Goal: Navigation & Orientation: Find specific page/section

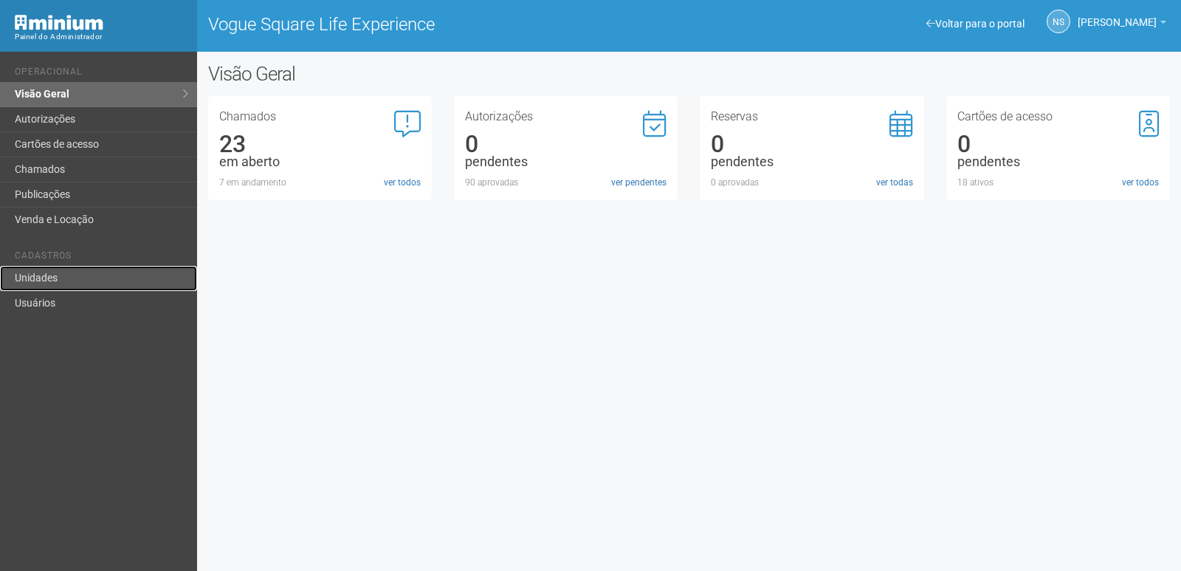
click at [75, 278] on link "Unidades" at bounding box center [98, 278] width 197 height 25
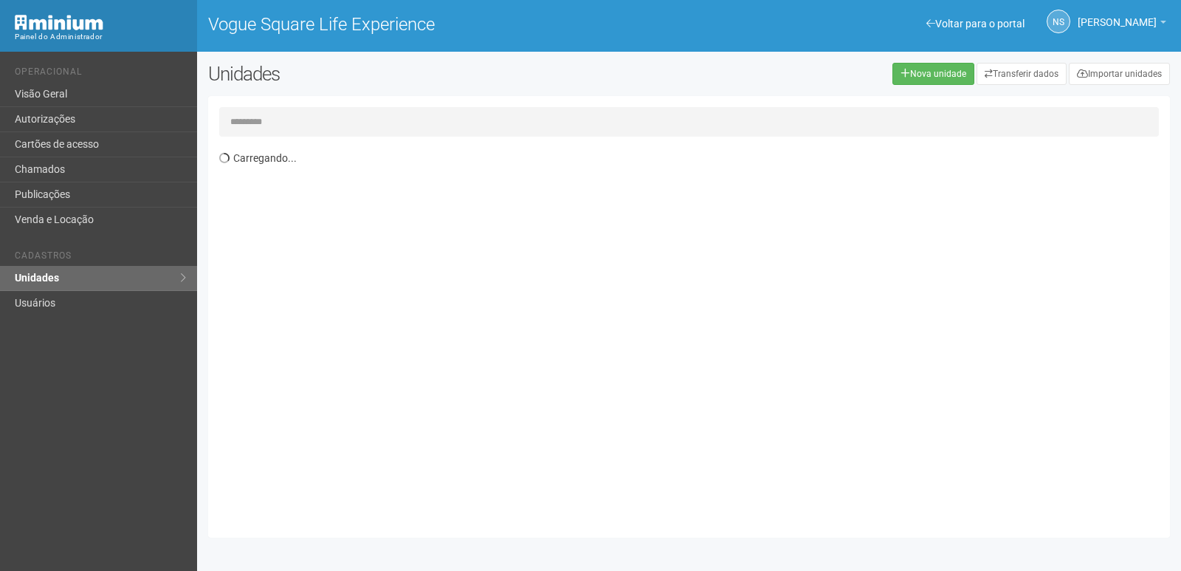
click at [272, 114] on input "text" at bounding box center [689, 122] width 940 height 30
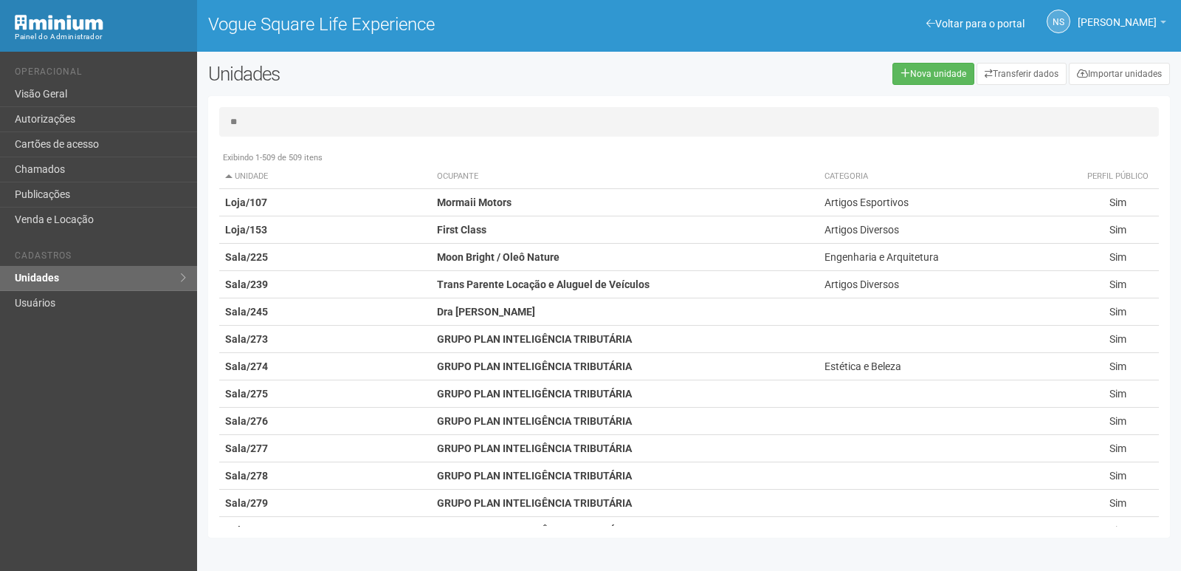
type input "*"
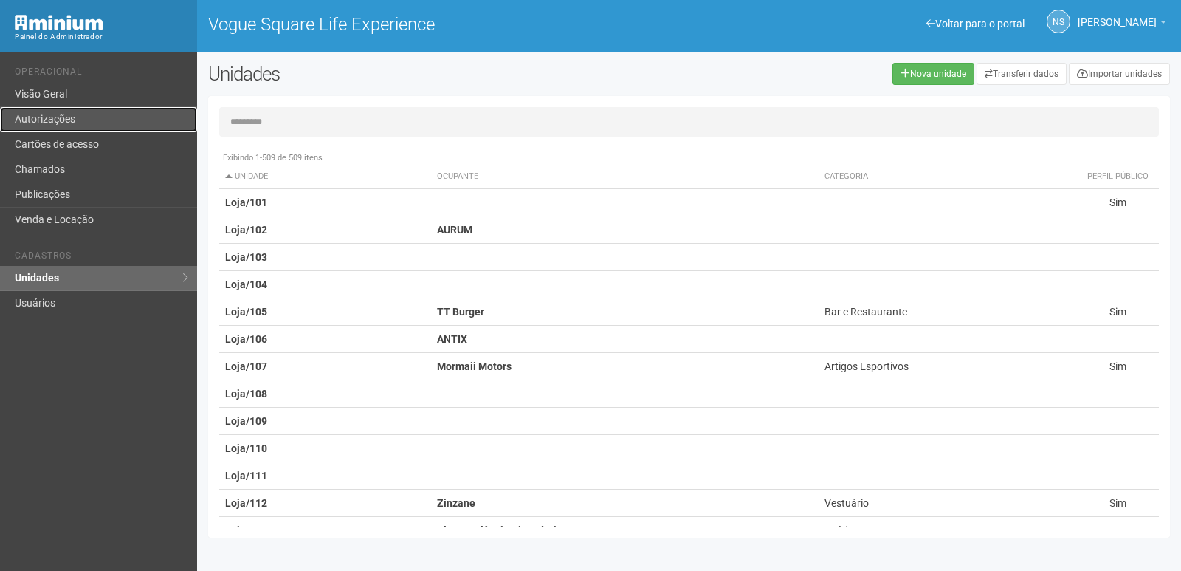
click at [86, 108] on link "Autorizações" at bounding box center [98, 119] width 197 height 25
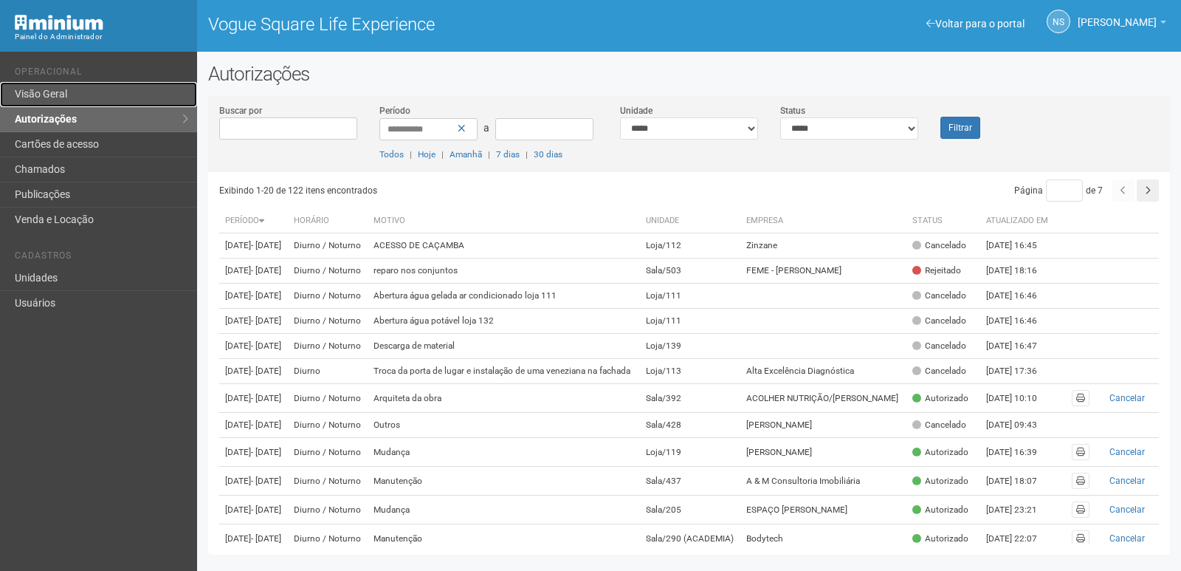
drag, startPoint x: 0, startPoint y: 0, endPoint x: 89, endPoint y: 102, distance: 135.0
click at [89, 102] on link "Visão Geral" at bounding box center [98, 94] width 197 height 25
